Goal: Find specific page/section: Find specific page/section

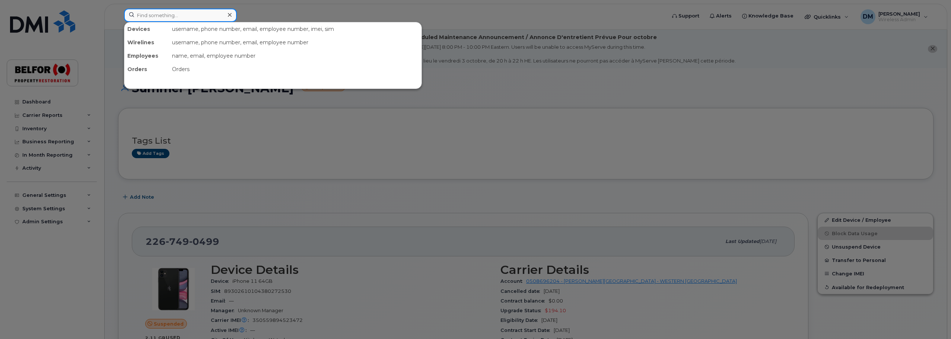
click at [146, 11] on input at bounding box center [180, 15] width 113 height 13
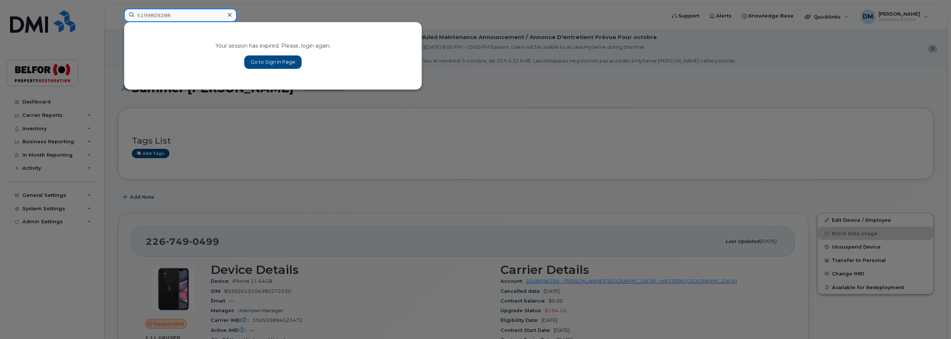
type input "5199809288"
click at [283, 67] on link "Go to Sign In Page" at bounding box center [272, 61] width 57 height 13
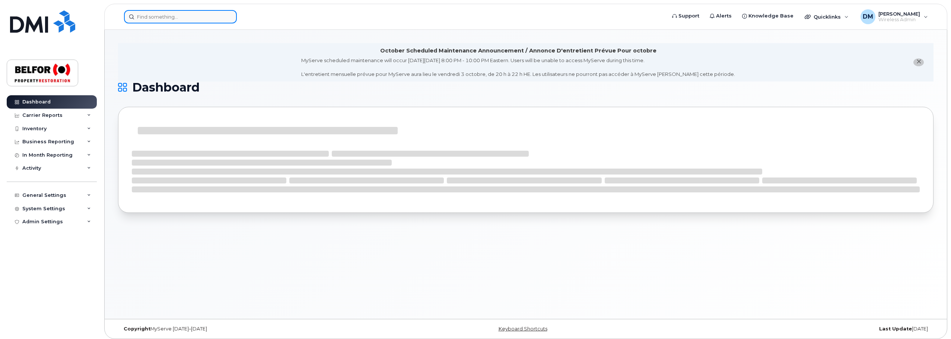
click at [158, 18] on input at bounding box center [180, 16] width 113 height 13
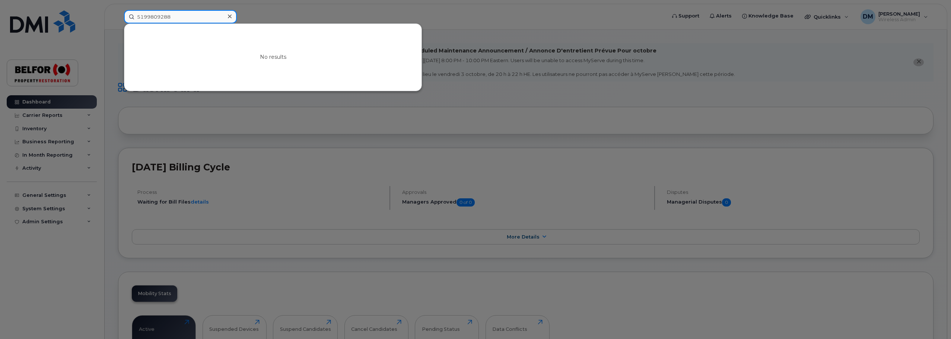
type input "5199809288"
click at [383, 13] on div at bounding box center [475, 169] width 951 height 339
